Goal: Information Seeking & Learning: Learn about a topic

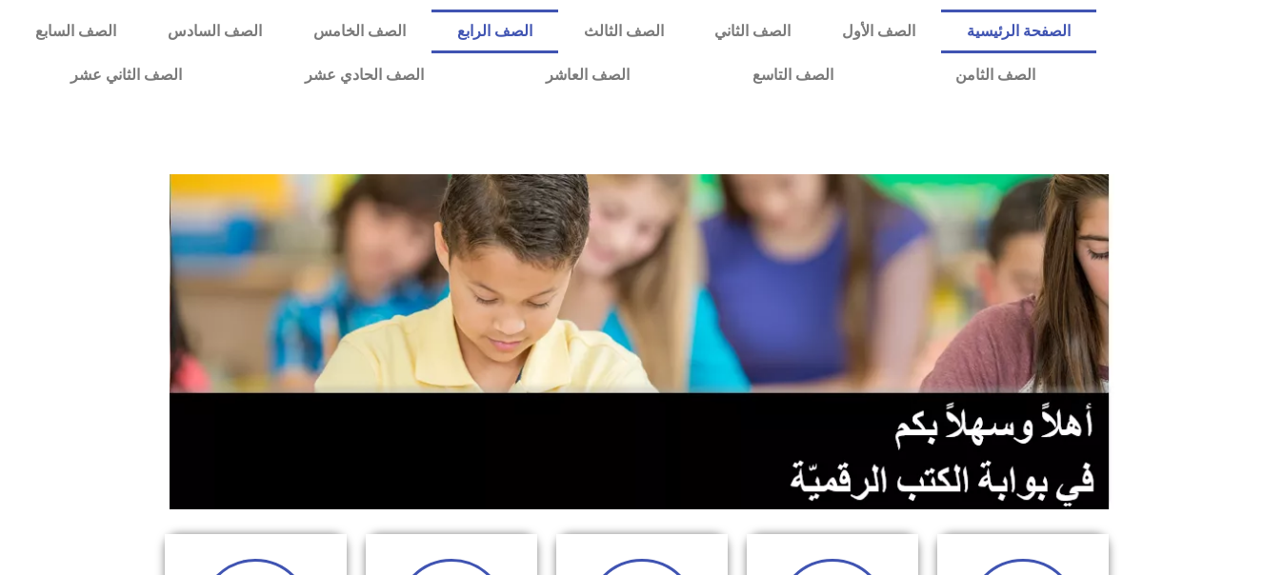
click at [558, 31] on link "الصف الرابع" at bounding box center [494, 32] width 127 height 44
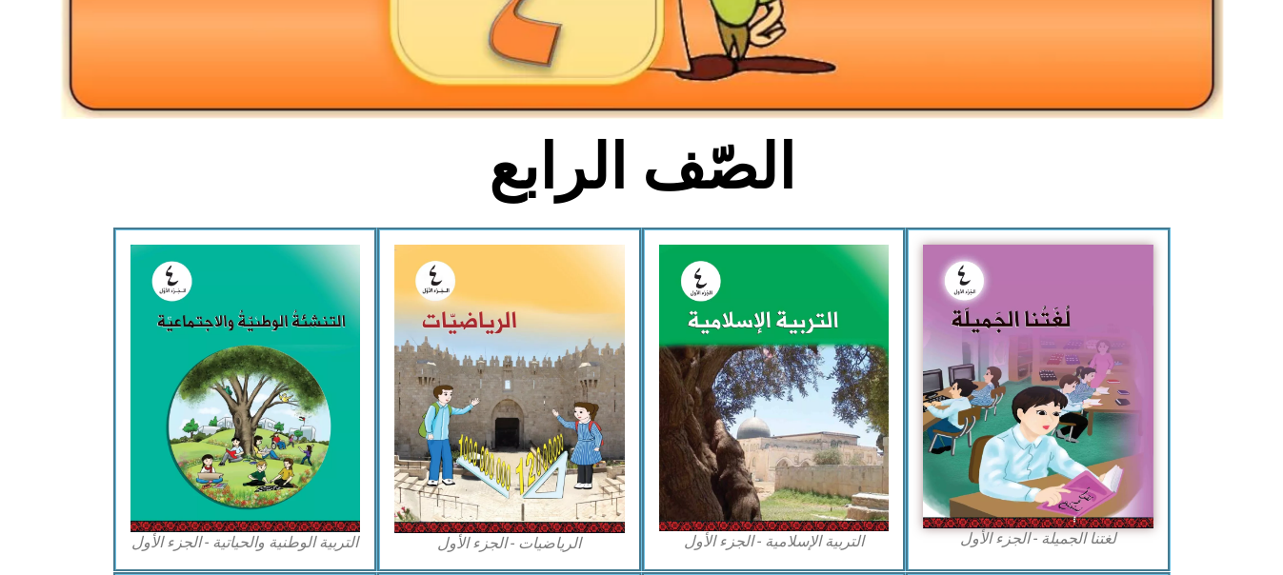
scroll to position [376, 0]
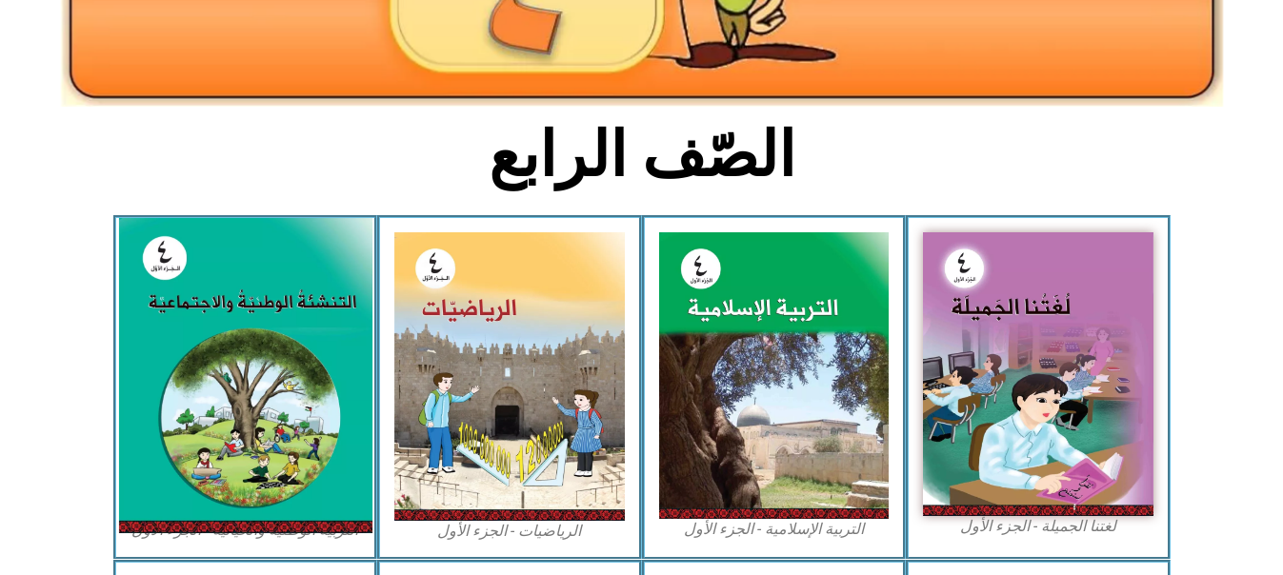
click at [201, 361] on img at bounding box center [244, 375] width 253 height 315
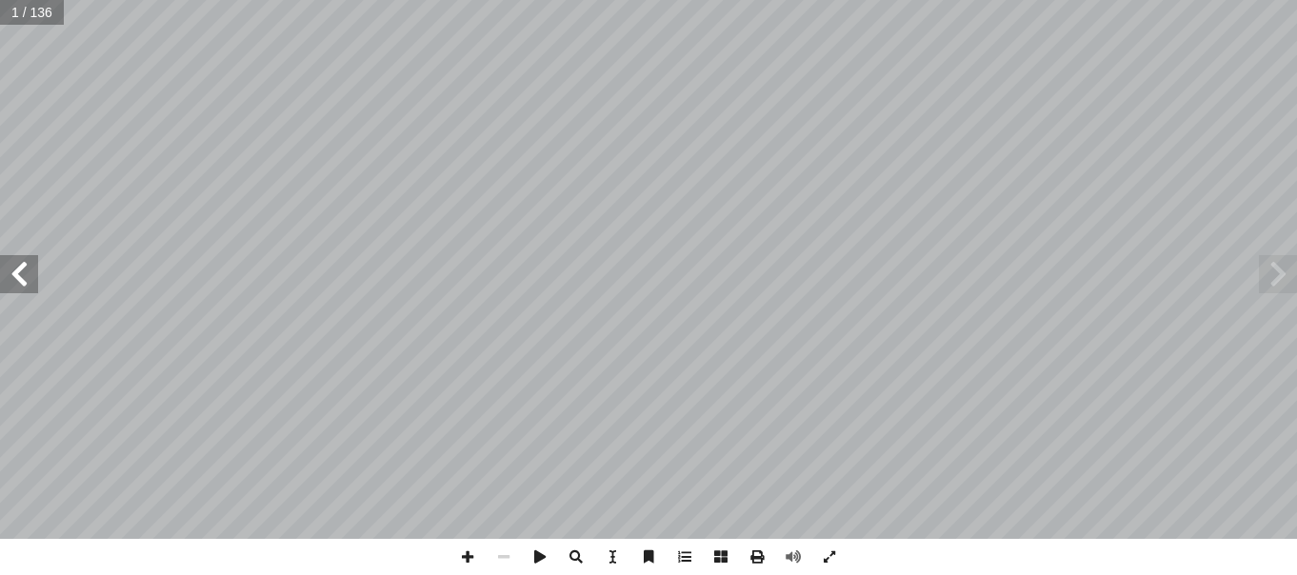
click at [33, 281] on span at bounding box center [19, 274] width 38 height 38
click at [14, 279] on span at bounding box center [19, 274] width 38 height 38
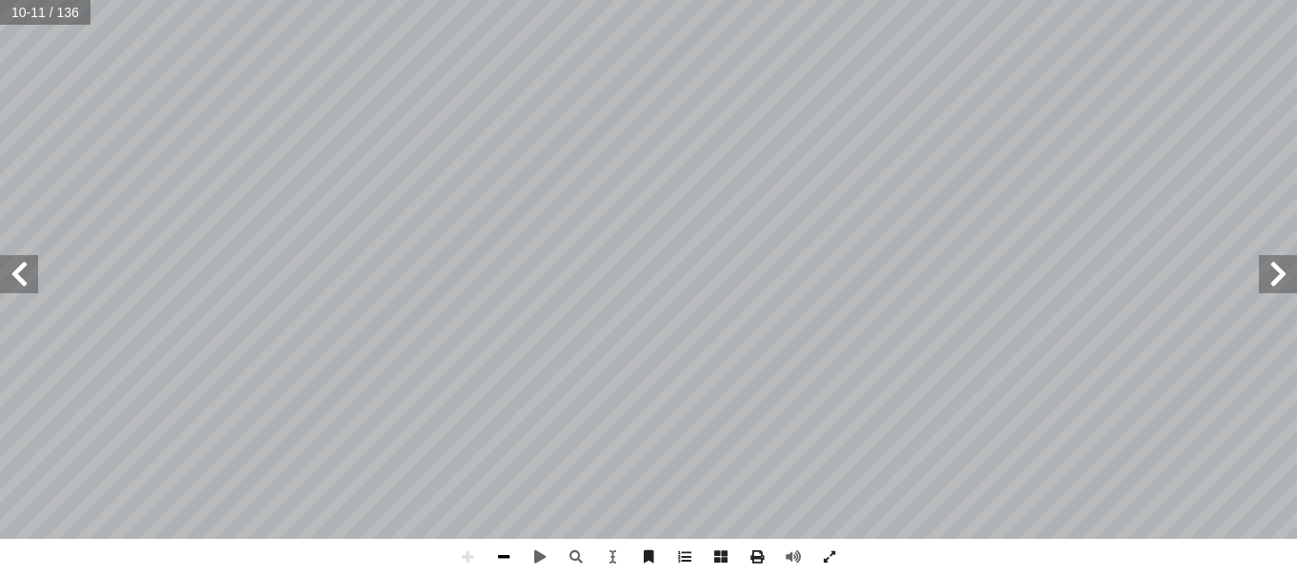
click at [491, 555] on span at bounding box center [504, 557] width 36 height 36
click at [499, 555] on span at bounding box center [504, 557] width 36 height 36
click at [510, 551] on span at bounding box center [504, 557] width 36 height 36
